Goal: Task Accomplishment & Management: Manage account settings

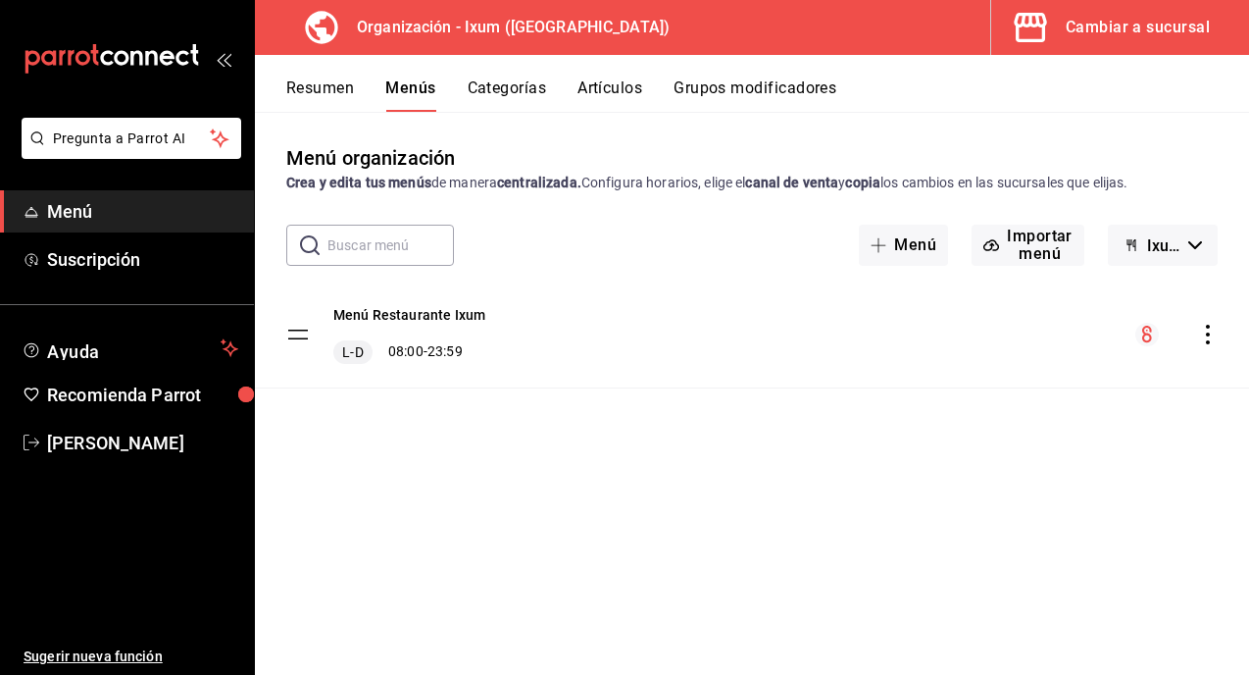
click at [1163, 12] on button "Cambiar a sucursal" at bounding box center [1112, 27] width 242 height 55
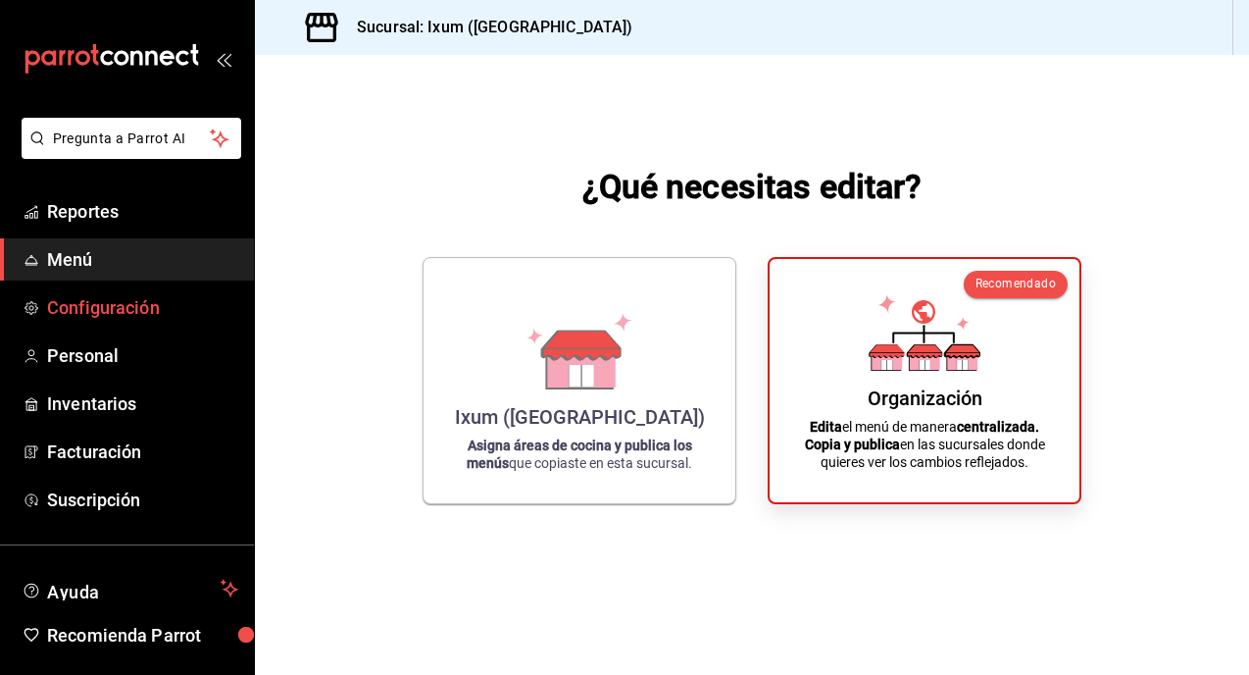
click at [116, 305] on span "Configuración" at bounding box center [142, 307] width 191 height 26
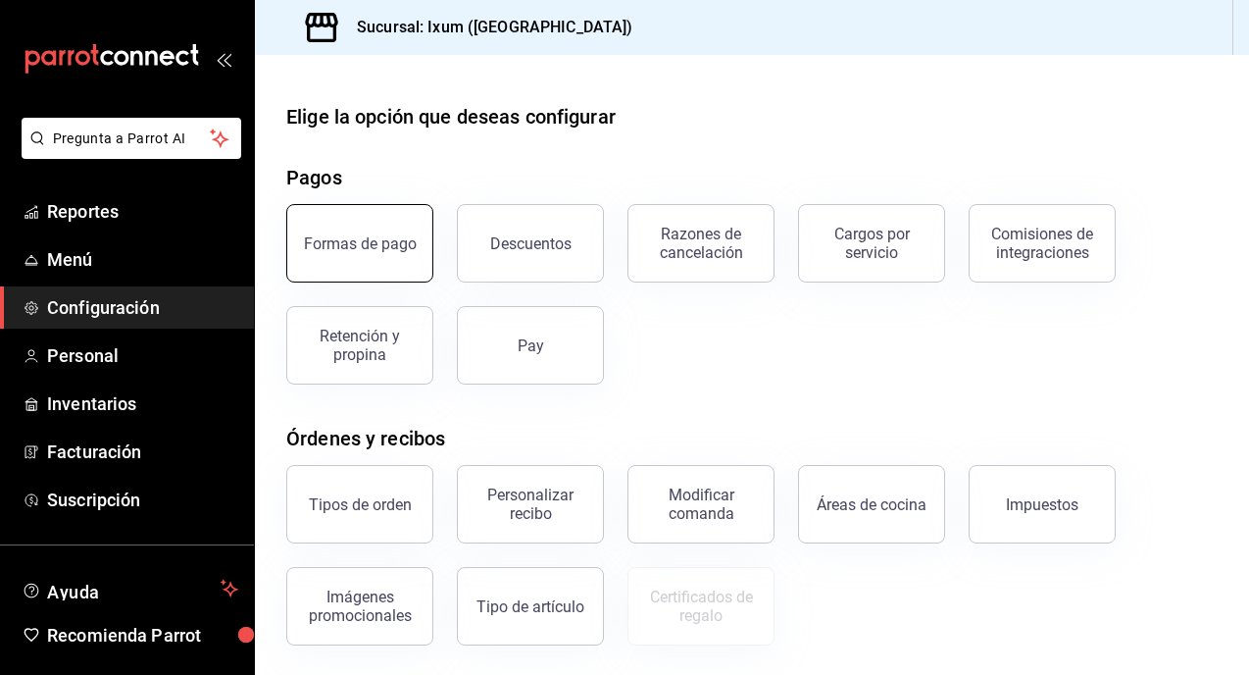
click at [386, 246] on div "Formas de pago" at bounding box center [360, 243] width 113 height 19
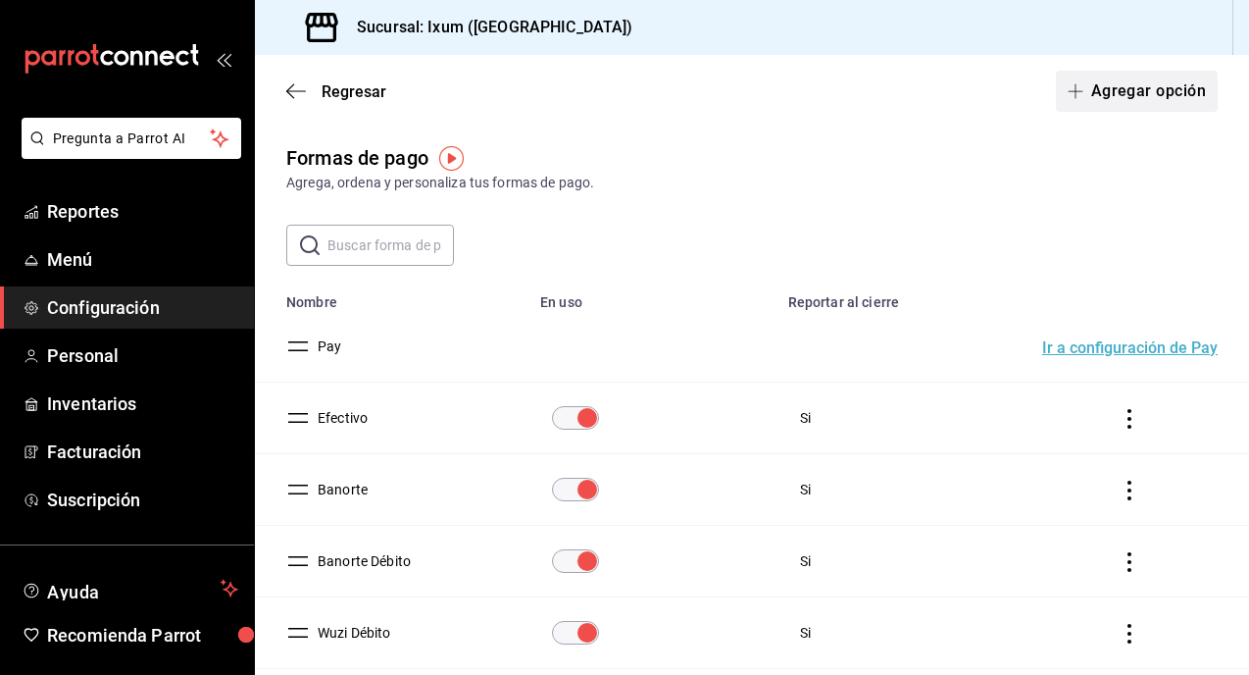
click at [1109, 92] on button "Agregar opción" at bounding box center [1137, 91] width 162 height 41
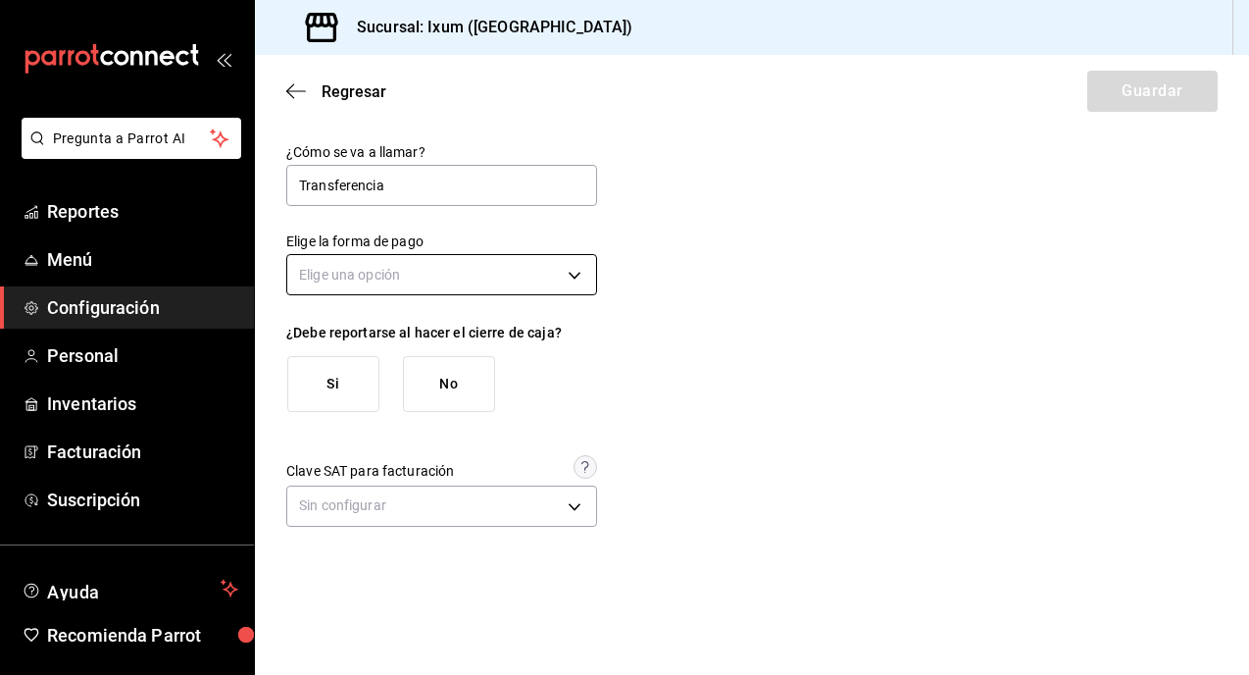
type input "Transferencia"
click at [443, 271] on body "Pregunta a Parrot AI Reportes Menú Configuración Personal Inventarios Facturaci…" at bounding box center [624, 337] width 1249 height 675
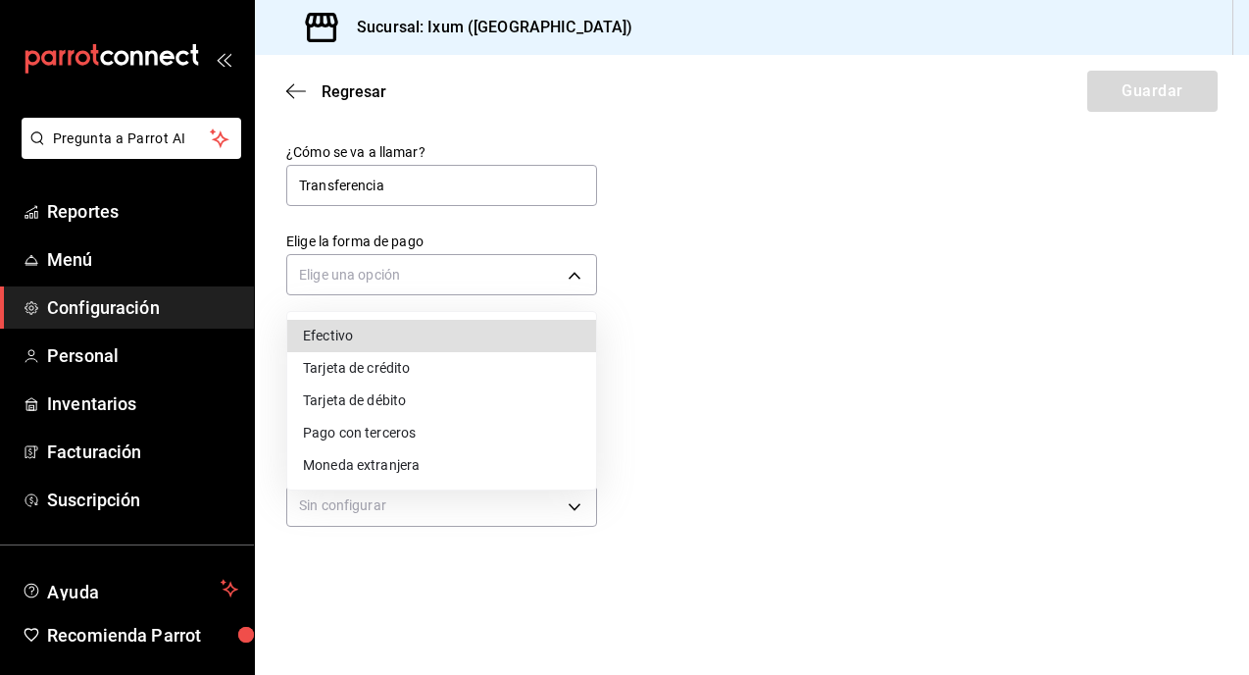
click at [695, 233] on div at bounding box center [624, 337] width 1249 height 675
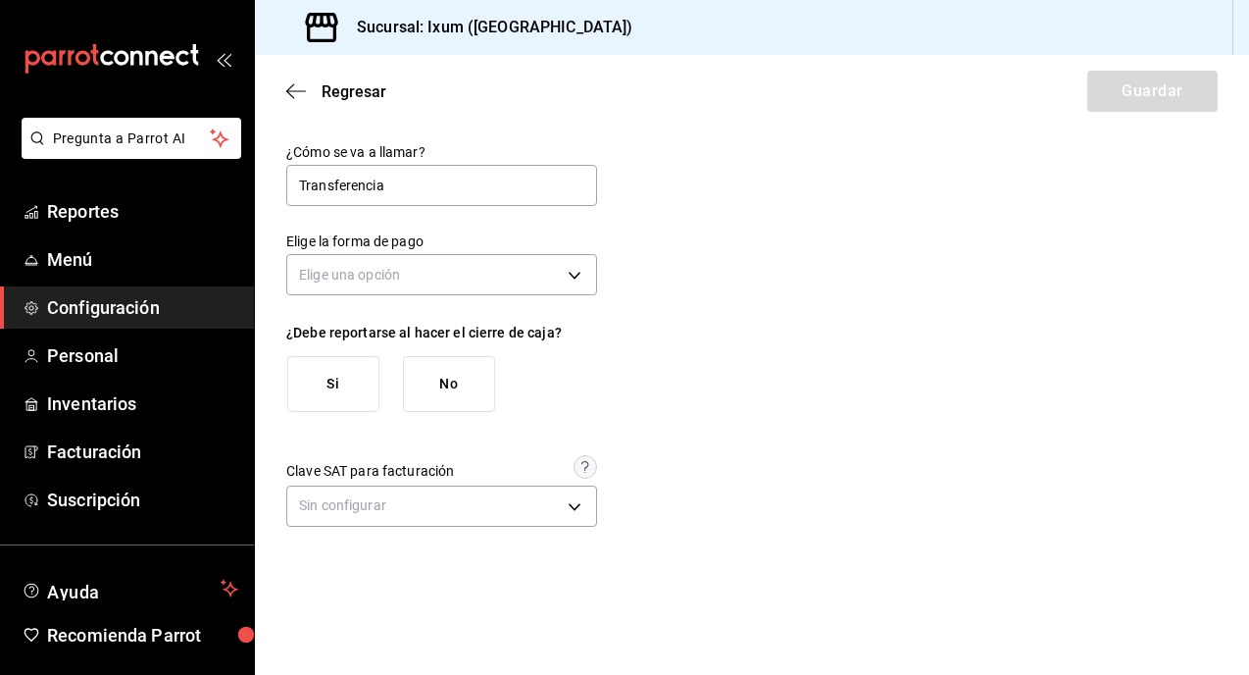
click at [353, 401] on button "Si" at bounding box center [333, 384] width 92 height 56
click at [552, 284] on body "Pregunta a Parrot AI Reportes Menú Configuración Personal Inventarios Facturaci…" at bounding box center [624, 337] width 1249 height 675
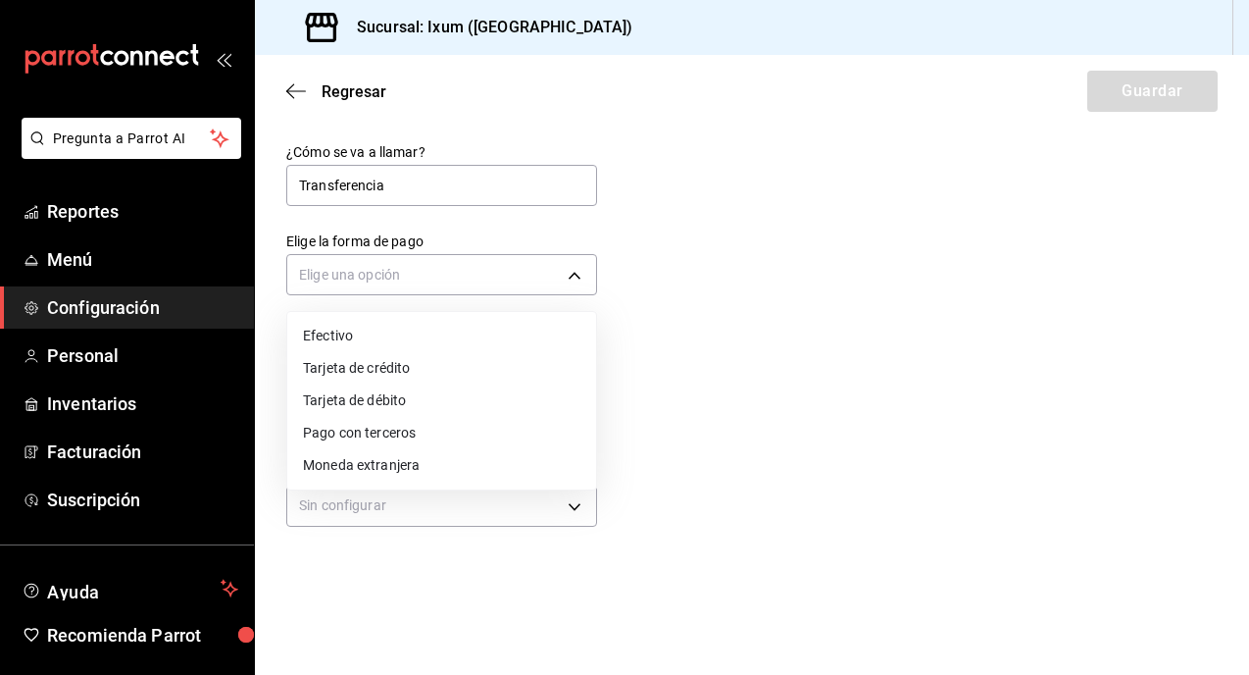
click at [476, 437] on li "Pago con terceros" at bounding box center [441, 433] width 309 height 32
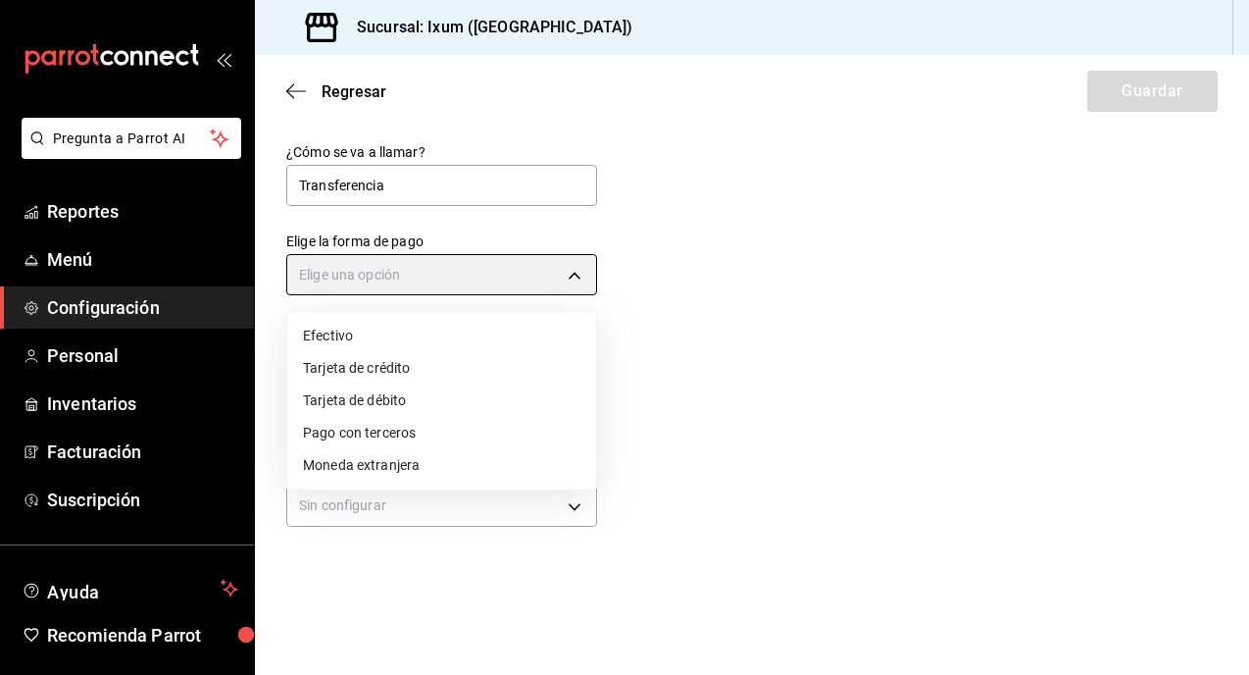
type input "THIRD_PARTY"
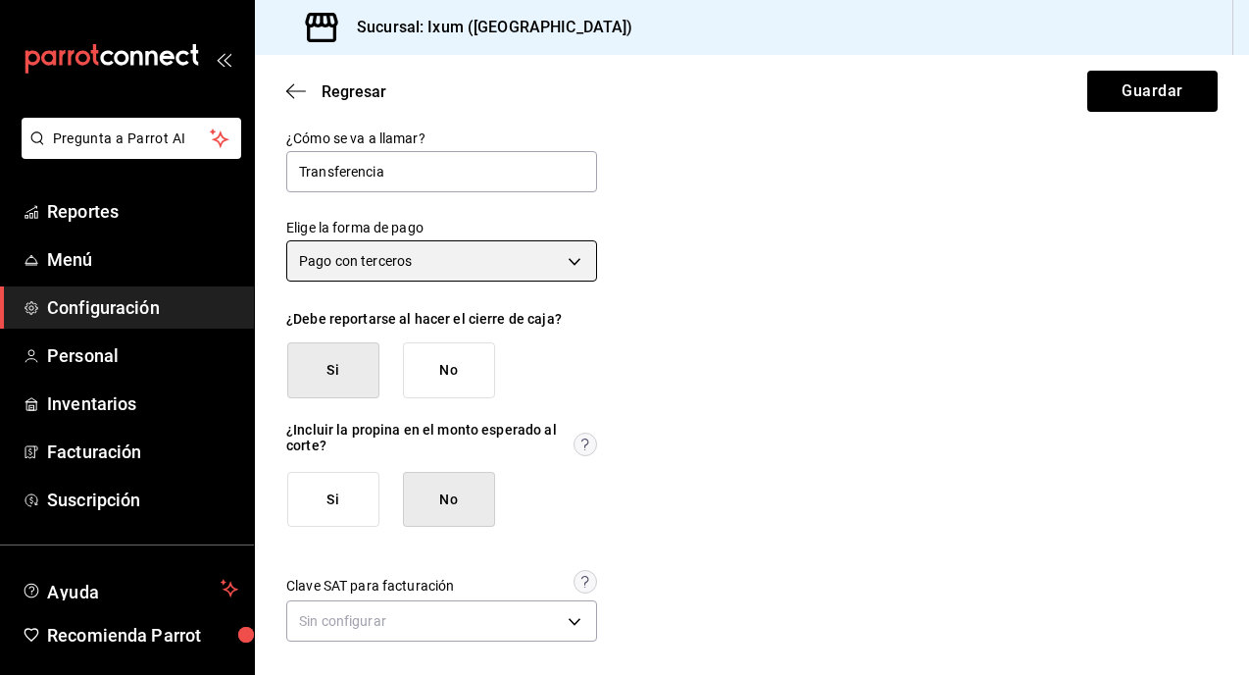
scroll to position [19, 0]
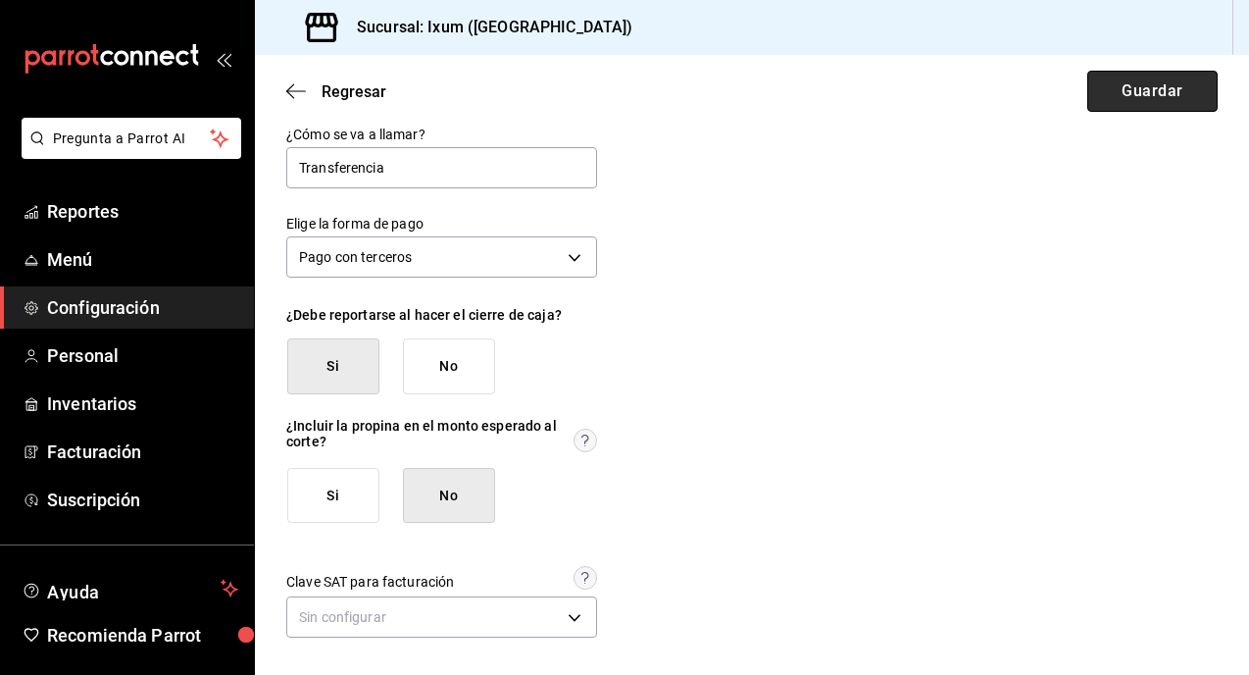
click at [1132, 83] on button "Guardar" at bounding box center [1152, 91] width 130 height 41
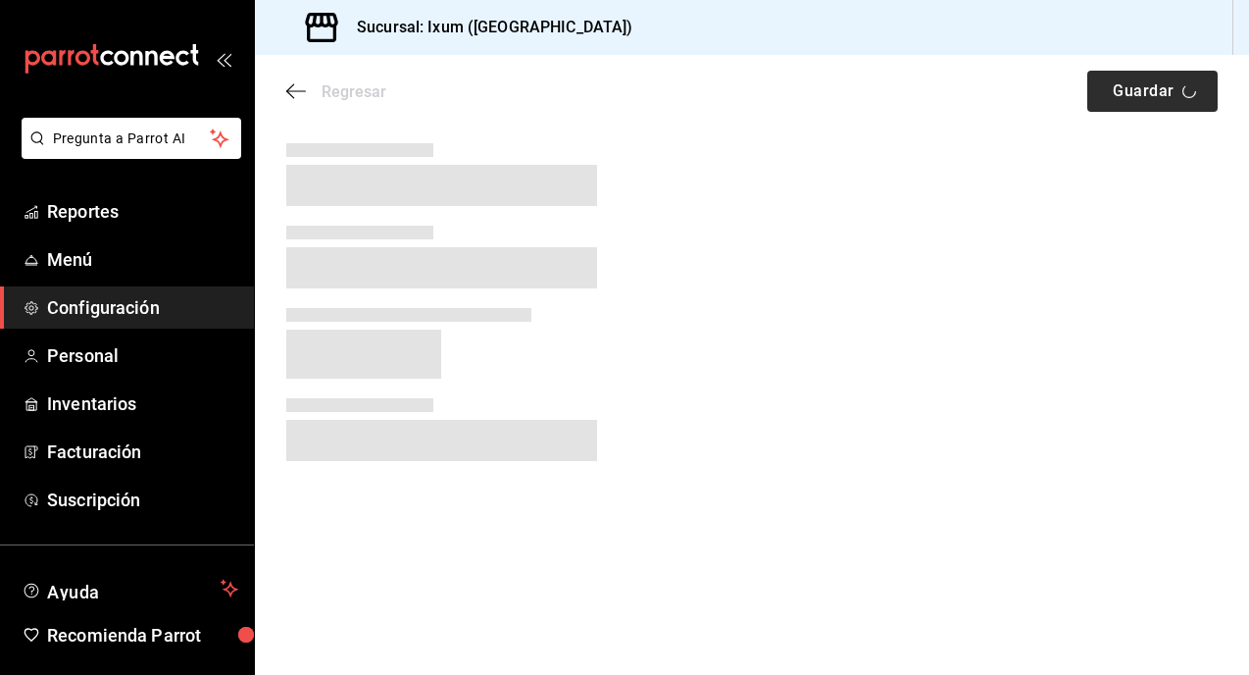
scroll to position [0, 0]
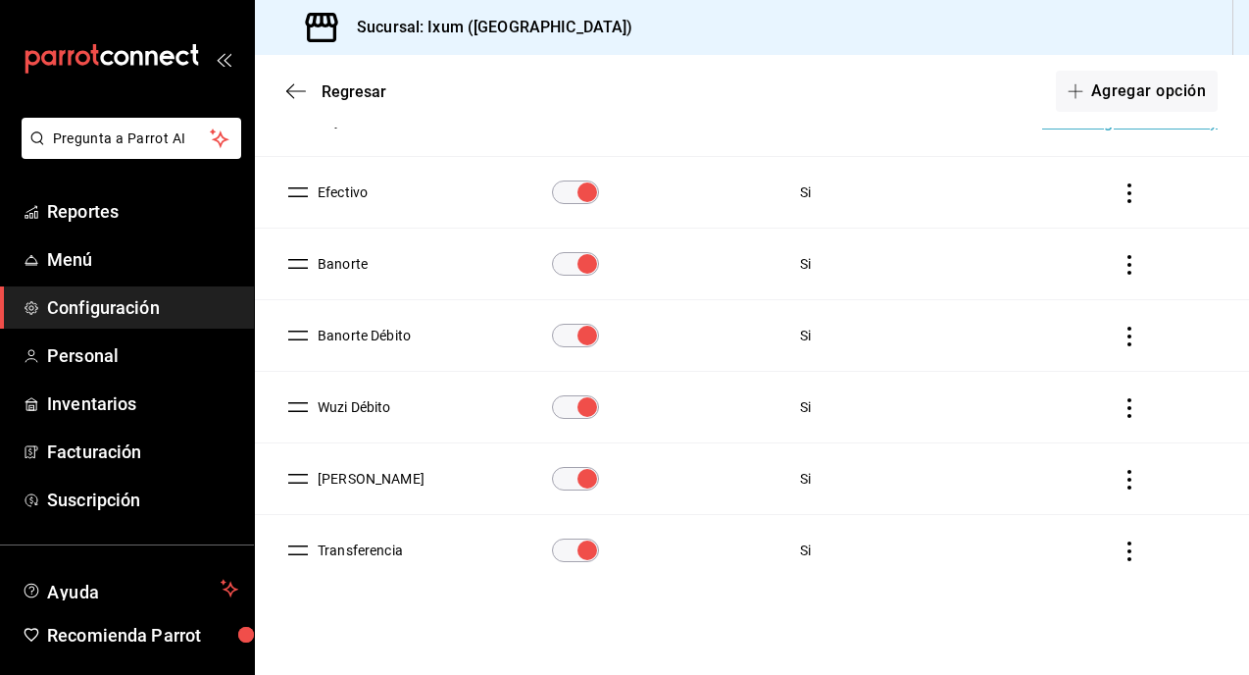
scroll to position [238, 0]
